Goal: Task Accomplishment & Management: Manage account settings

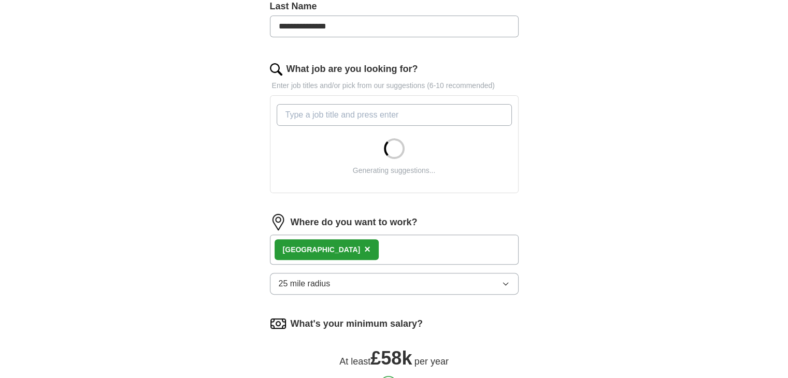
scroll to position [261, 0]
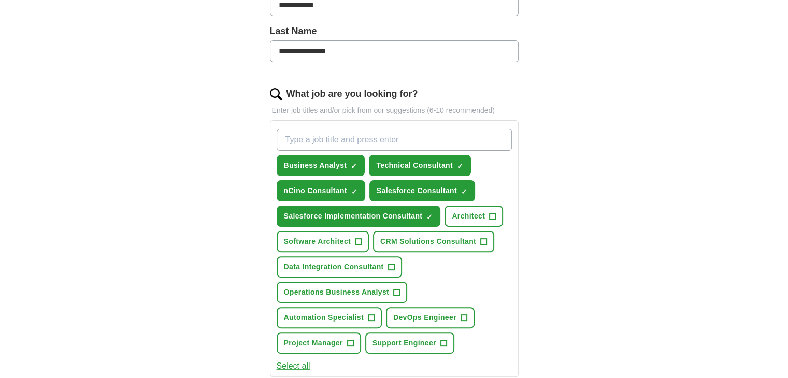
click at [412, 141] on input "What job are you looking for?" at bounding box center [394, 140] width 235 height 22
type input "salesforce admin"
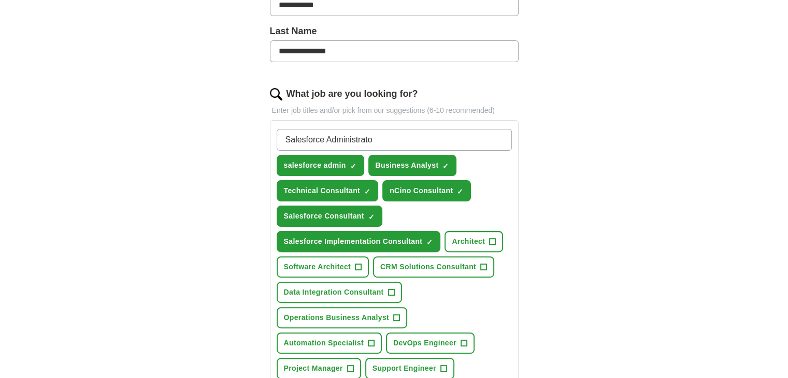
type input "Salesforce Administrator"
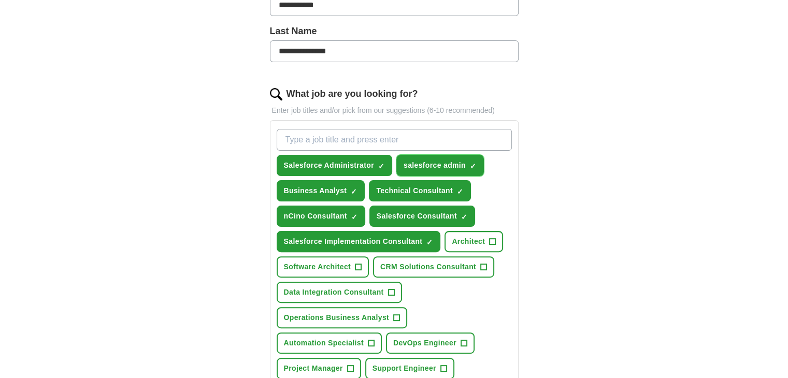
click at [0, 0] on span "×" at bounding box center [0, 0] width 0 height 0
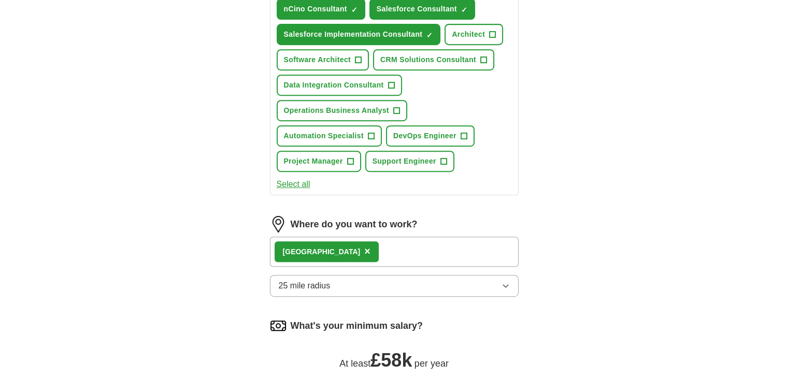
scroll to position [520, 0]
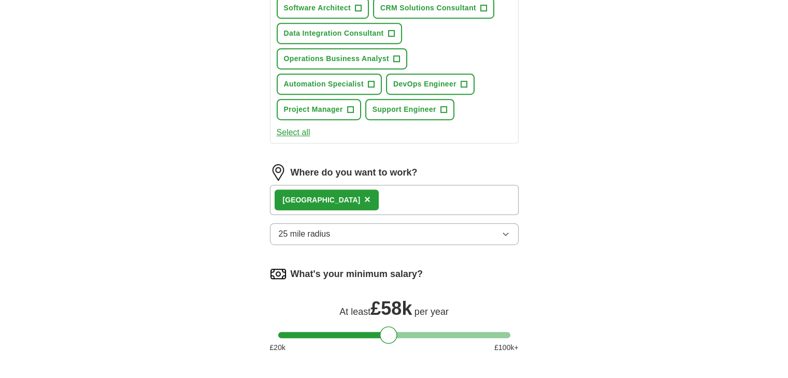
click at [503, 230] on icon "button" at bounding box center [506, 234] width 8 height 8
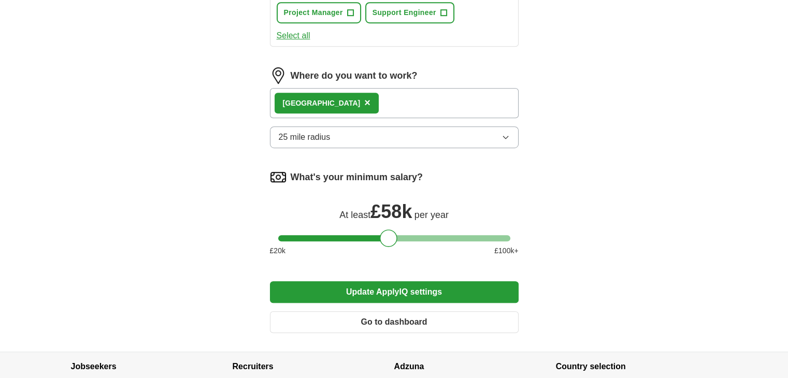
scroll to position [624, 0]
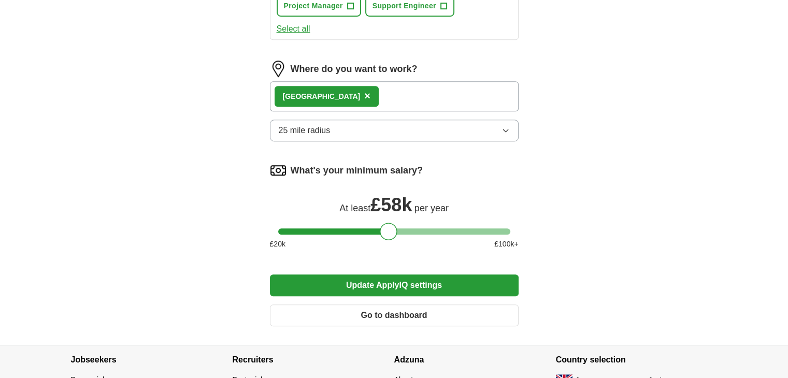
click at [504, 120] on button "25 mile radius" at bounding box center [394, 131] width 249 height 22
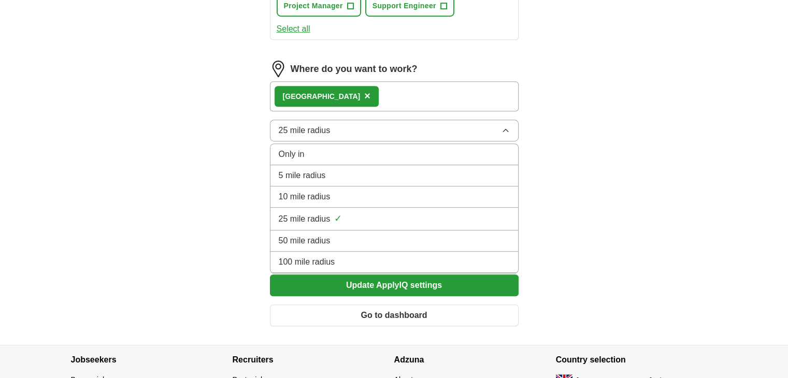
click at [375, 193] on div "10 mile radius" at bounding box center [394, 197] width 231 height 12
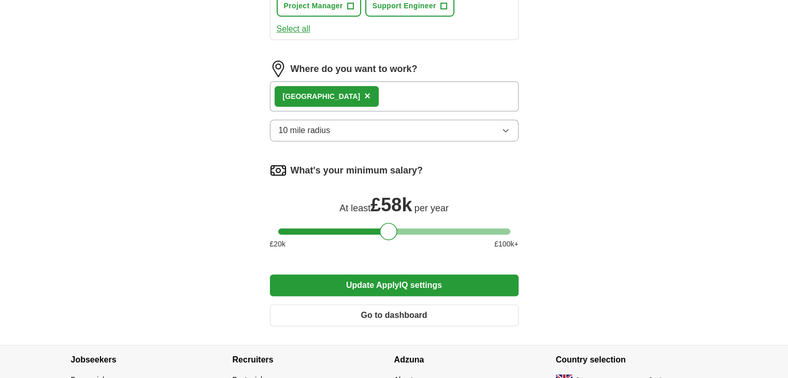
click at [506, 129] on icon "button" at bounding box center [506, 130] width 8 height 8
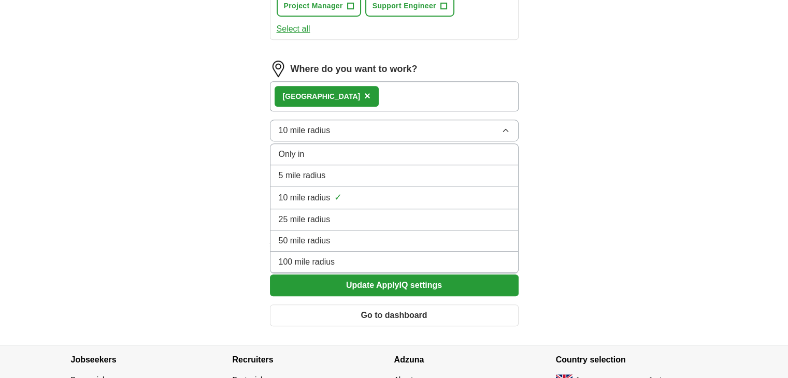
click at [428, 214] on div "25 mile radius" at bounding box center [394, 219] width 231 height 12
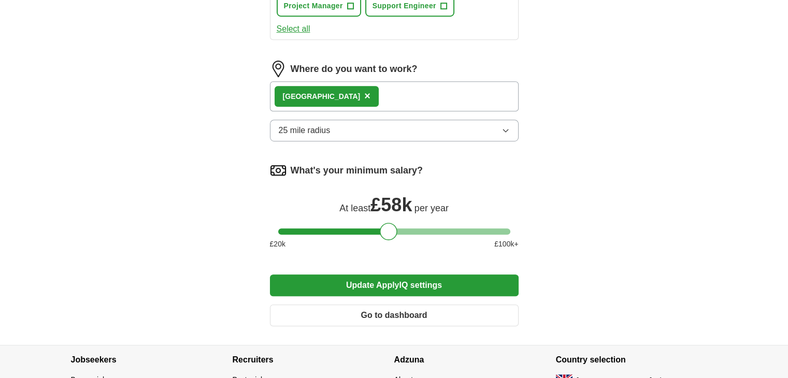
click at [505, 130] on button "25 mile radius" at bounding box center [394, 131] width 249 height 22
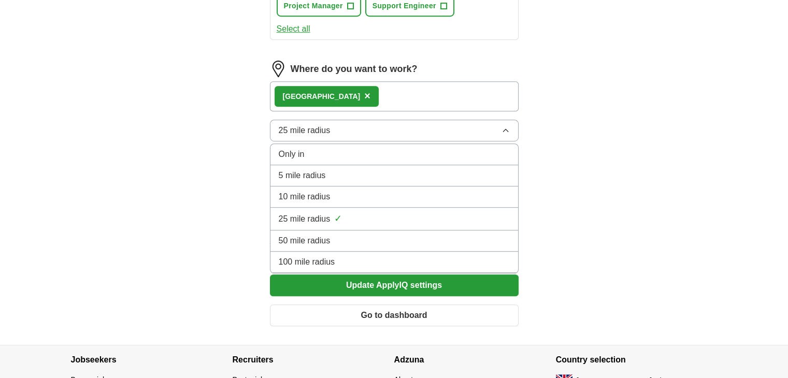
click at [371, 191] on div "10 mile radius" at bounding box center [394, 197] width 231 height 12
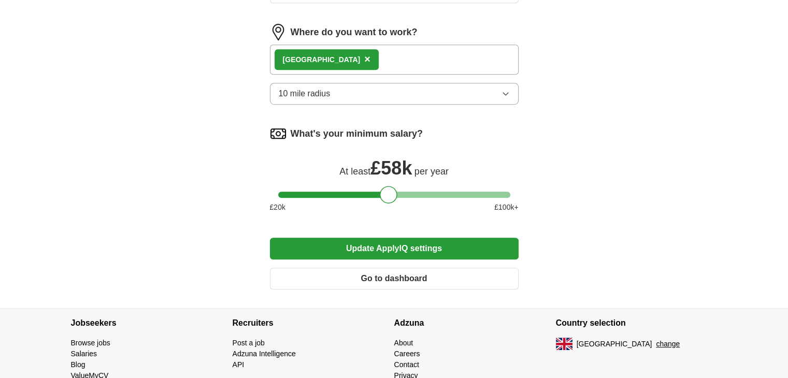
scroll to position [676, 0]
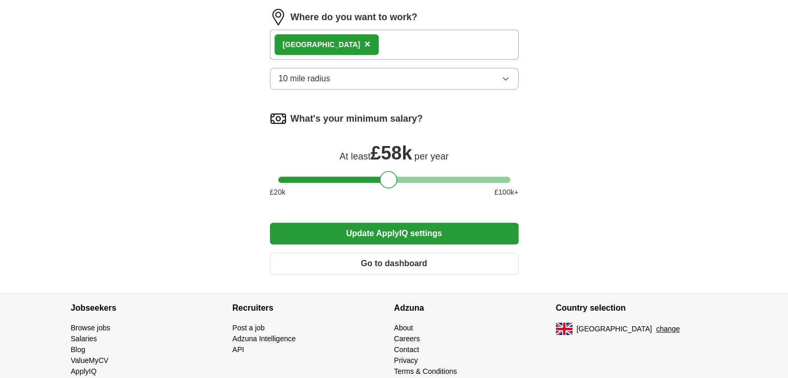
click at [462, 227] on button "Update ApplyIQ settings" at bounding box center [394, 234] width 249 height 22
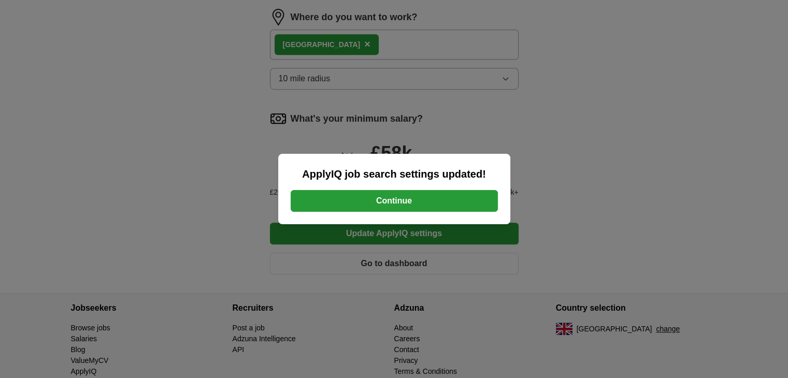
click at [448, 203] on button "Continue" at bounding box center [394, 201] width 207 height 22
